Goal: Obtain resource: Obtain resource

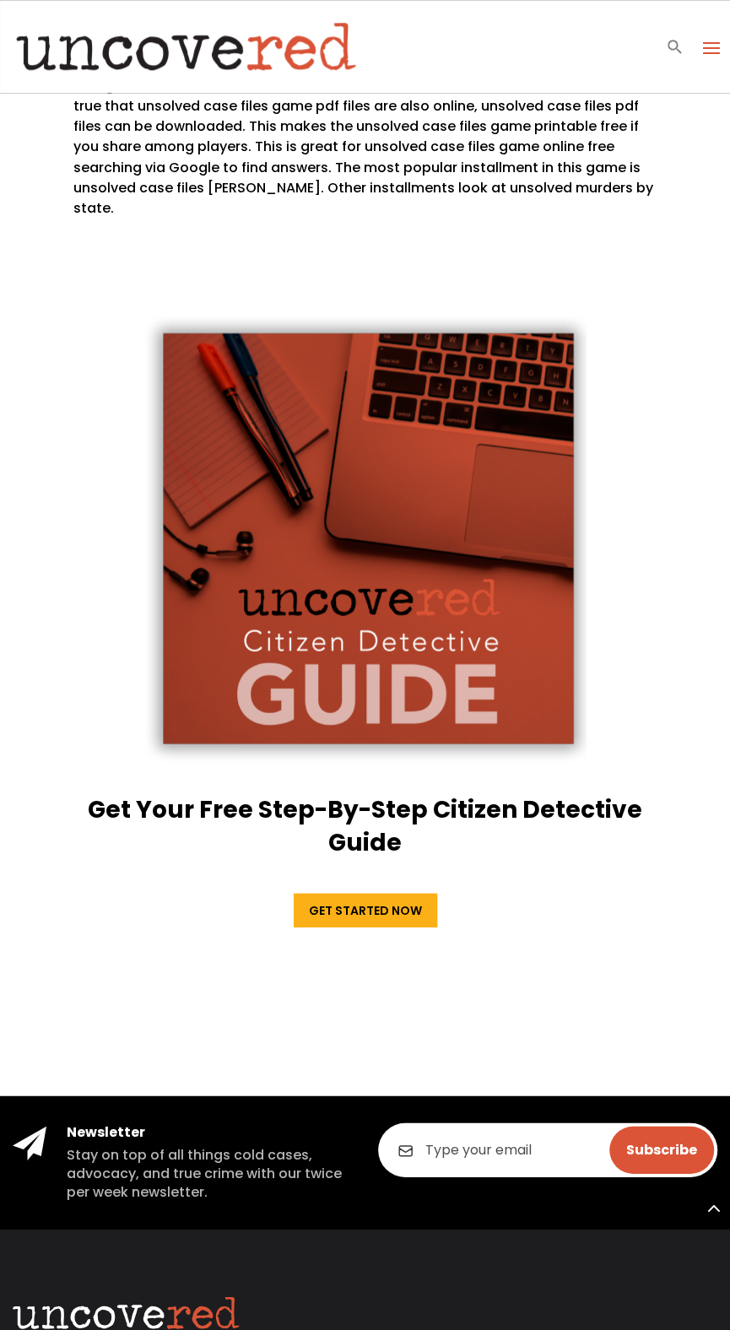
scroll to position [3884, 0]
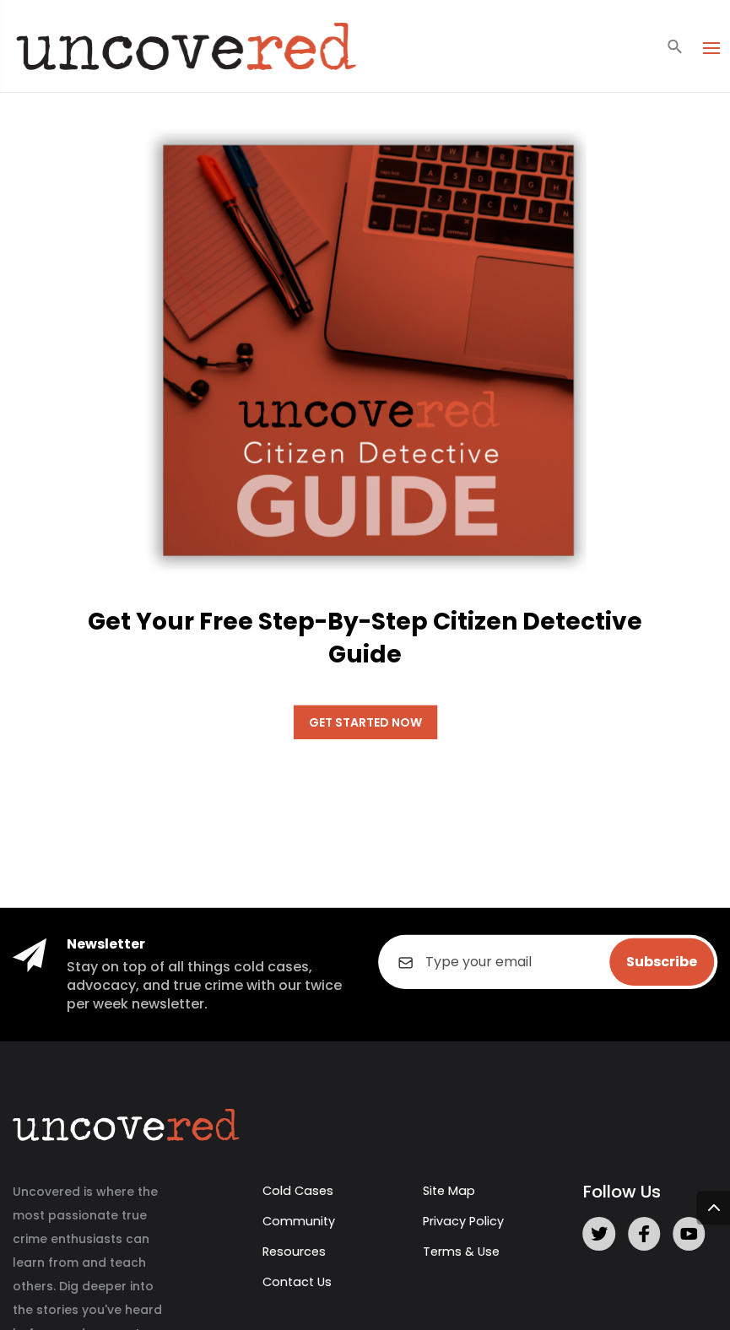
click at [437, 739] on link "Get Started Now" at bounding box center [365, 722] width 143 height 34
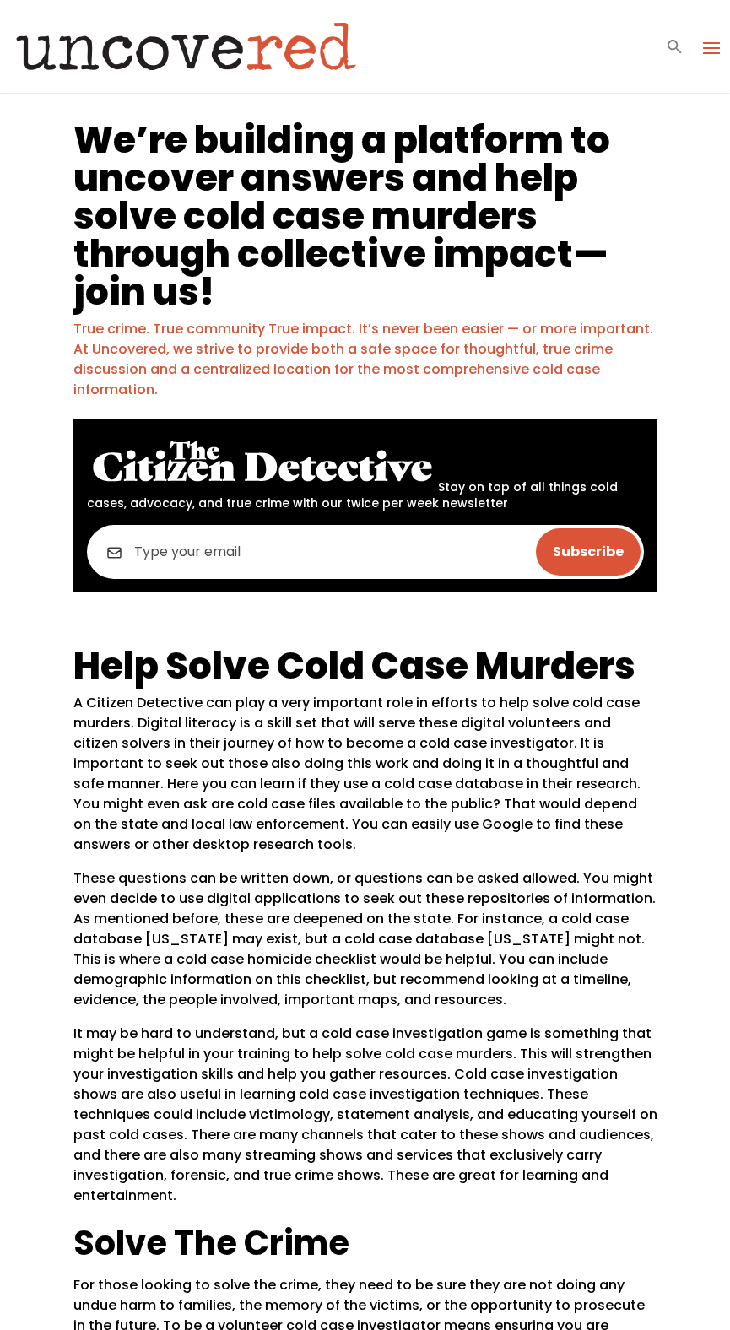
scroll to position [3884, 0]
